Goal: Find specific page/section: Find specific page/section

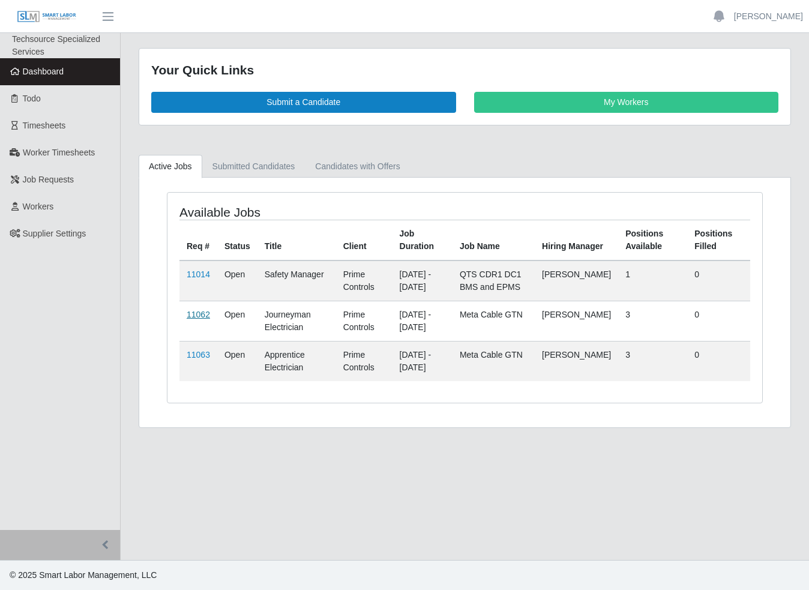
click at [200, 316] on link "11062" at bounding box center [198, 315] width 23 height 10
click at [200, 361] on td "11063" at bounding box center [198, 361] width 38 height 40
click at [199, 355] on link "11063" at bounding box center [198, 355] width 23 height 10
click at [191, 315] on link "11062" at bounding box center [198, 315] width 23 height 10
click at [187, 274] on link "11014" at bounding box center [198, 274] width 23 height 10
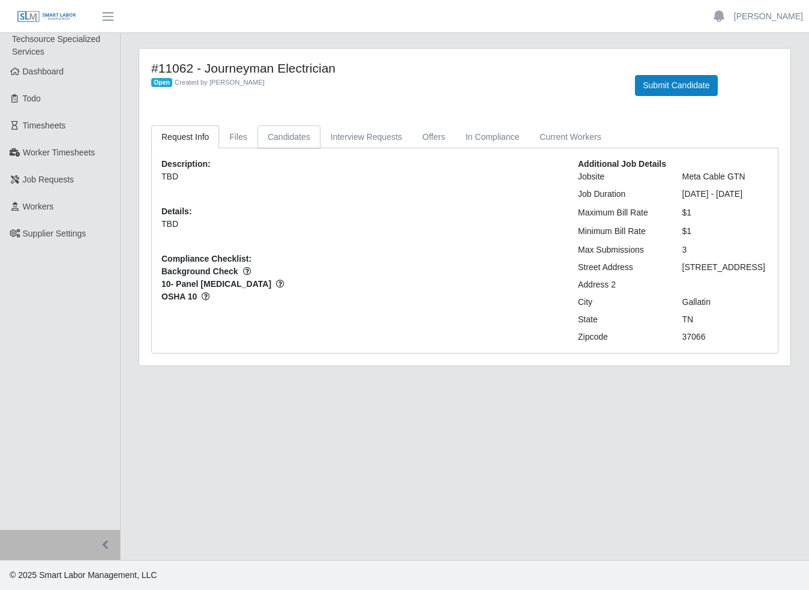
drag, startPoint x: 243, startPoint y: 130, endPoint x: 284, endPoint y: 133, distance: 40.9
click at [243, 130] on link "Files" at bounding box center [238, 136] width 38 height 23
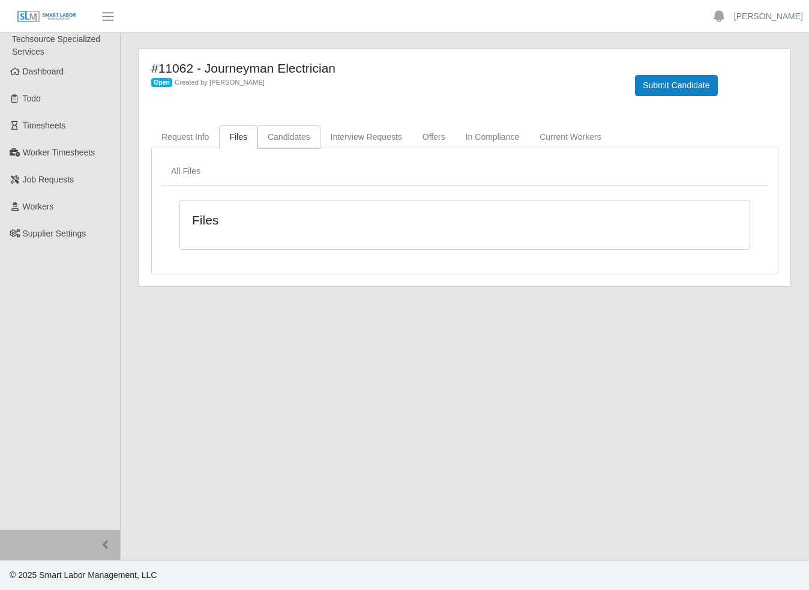
click at [298, 136] on link "Candidates" at bounding box center [288, 136] width 63 height 23
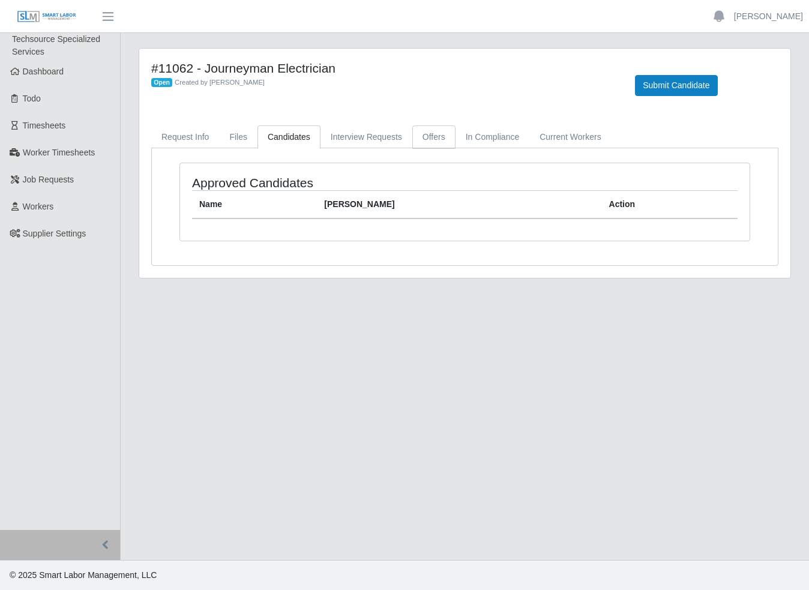
drag, startPoint x: 388, startPoint y: 137, endPoint x: 425, endPoint y: 137, distance: 36.6
click at [388, 137] on link "Interview Requests" at bounding box center [366, 136] width 92 height 23
drag, startPoint x: 443, startPoint y: 137, endPoint x: 487, endPoint y: 137, distance: 43.8
click at [444, 137] on link "Offers" at bounding box center [433, 136] width 43 height 23
click at [513, 139] on link "In Compliance" at bounding box center [492, 136] width 74 height 23
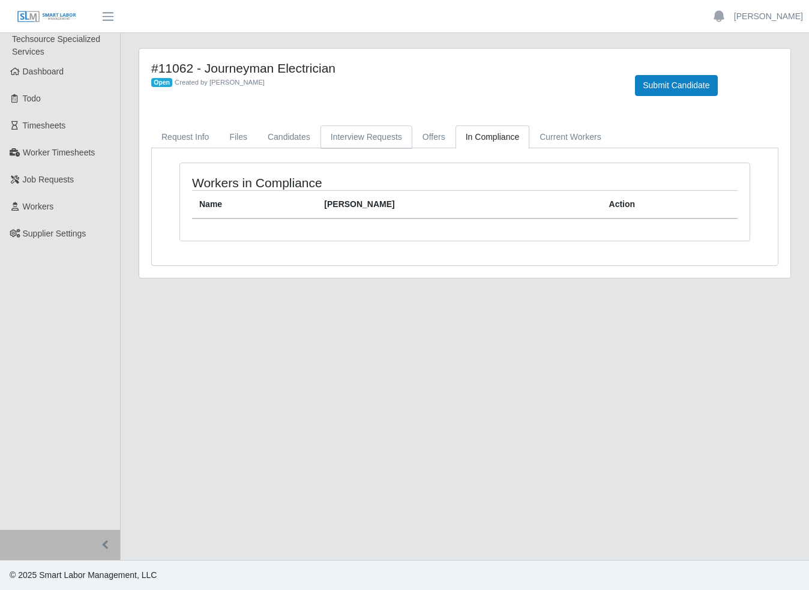
drag, startPoint x: 557, startPoint y: 140, endPoint x: 408, endPoint y: 140, distance: 148.8
click at [556, 140] on link "Current Workers" at bounding box center [570, 136] width 82 height 23
click at [167, 138] on link "Request Info" at bounding box center [185, 136] width 68 height 23
